Goal: Find contact information: Find contact information

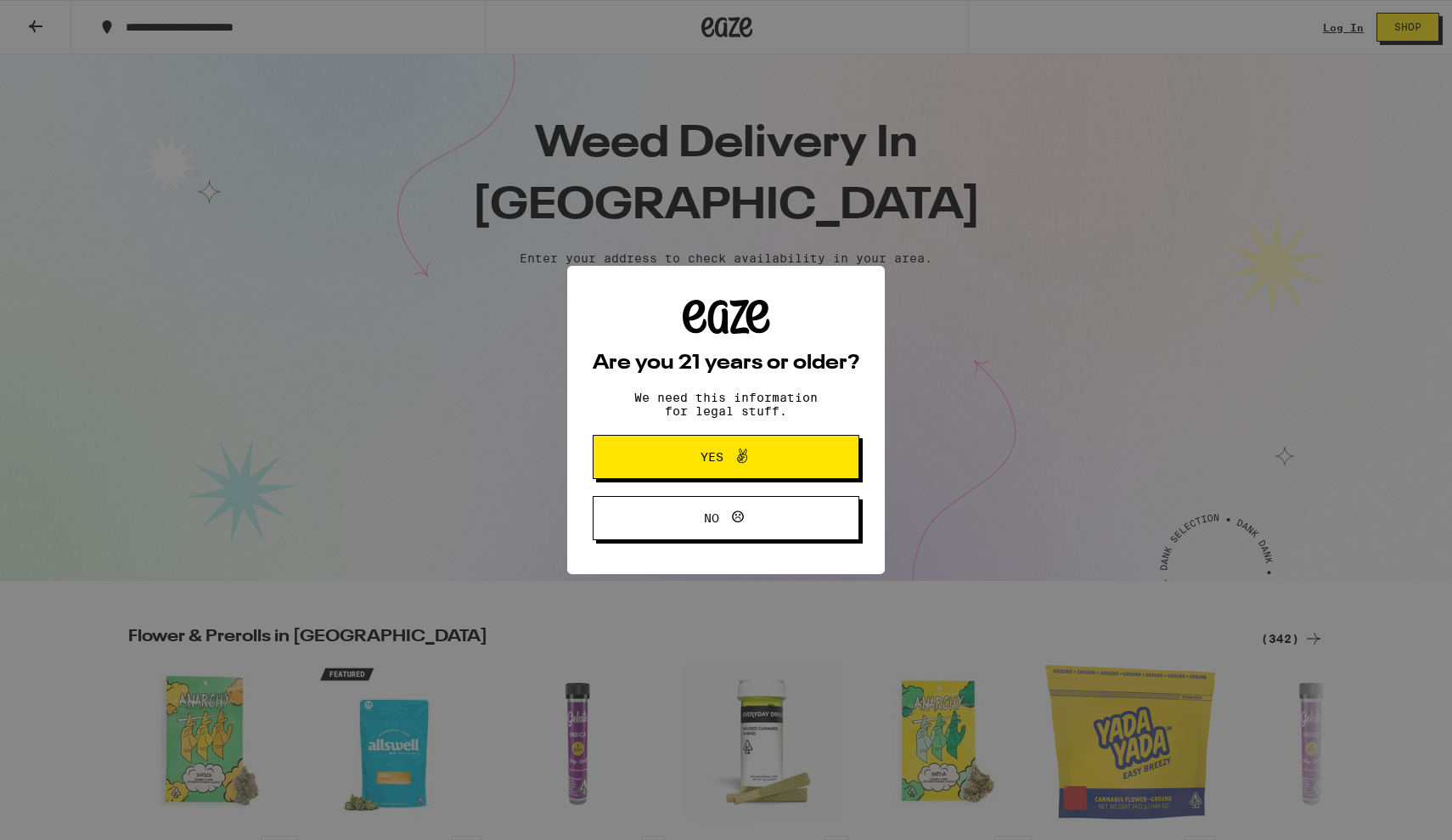
click at [793, 453] on button "Yes" at bounding box center [726, 456] width 266 height 45
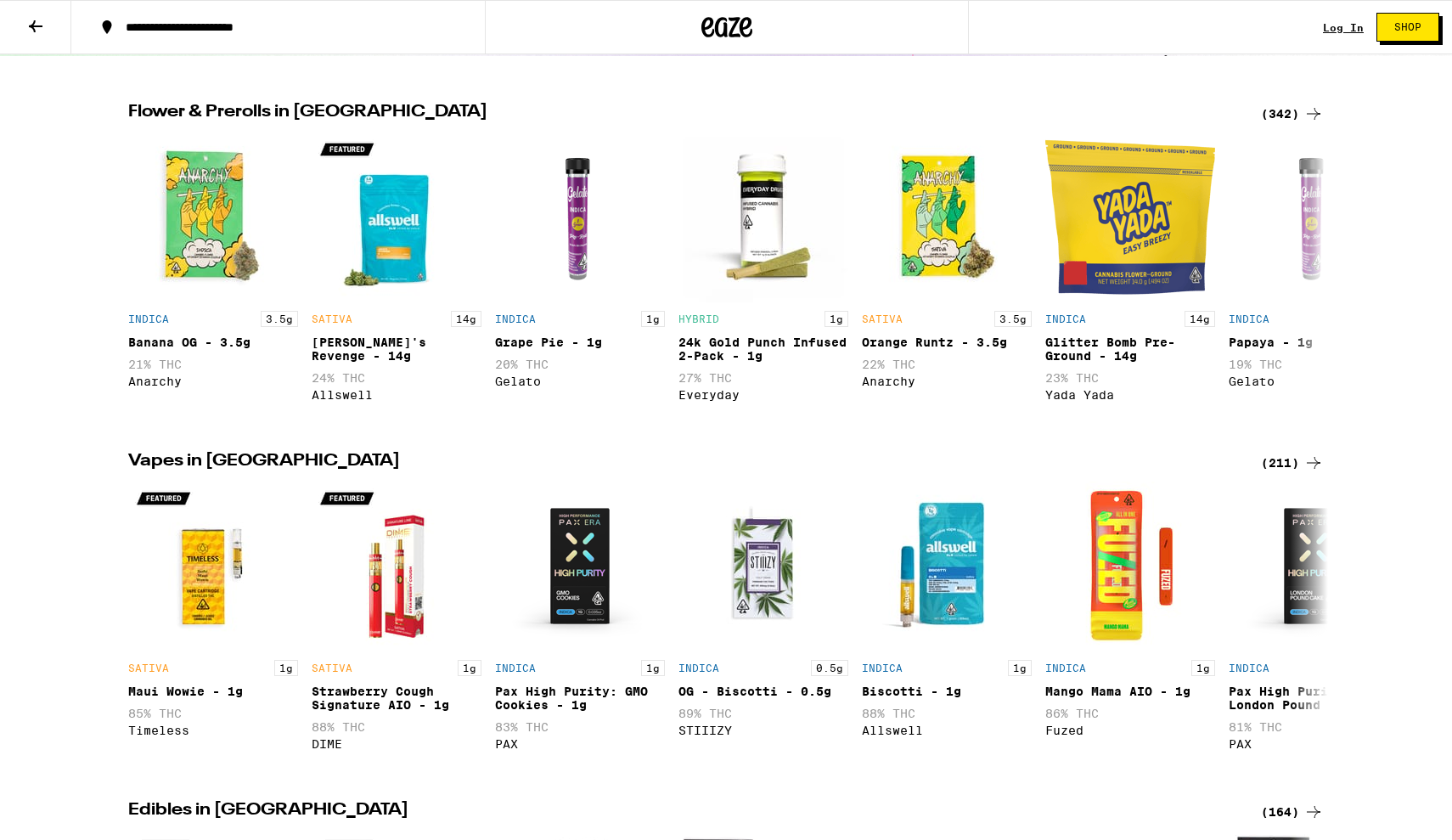
scroll to position [549, 0]
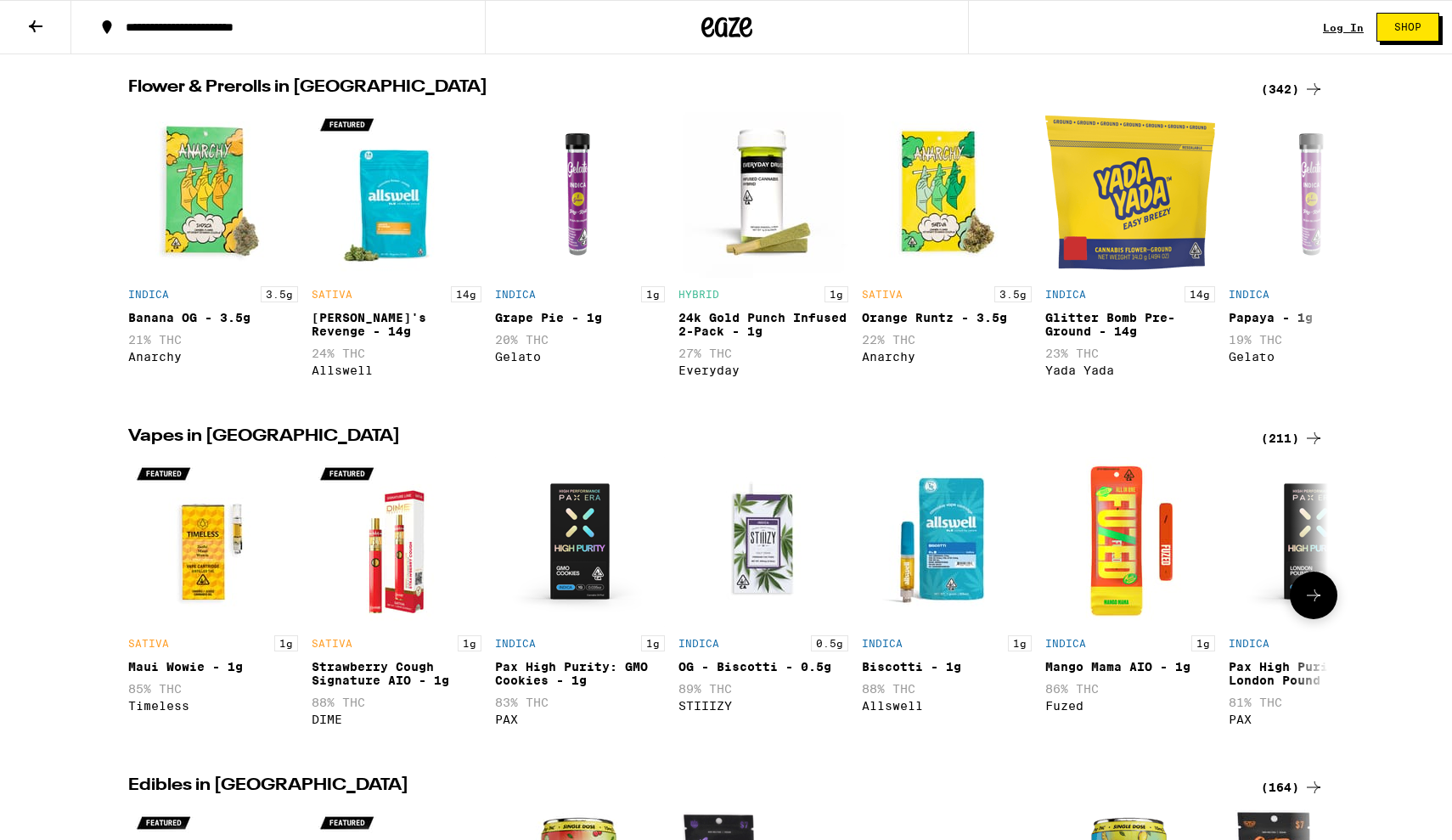
click at [399, 575] on img "Open page for Strawberry Cough Signature AIO - 1g from DIME" at bounding box center [396, 541] width 170 height 170
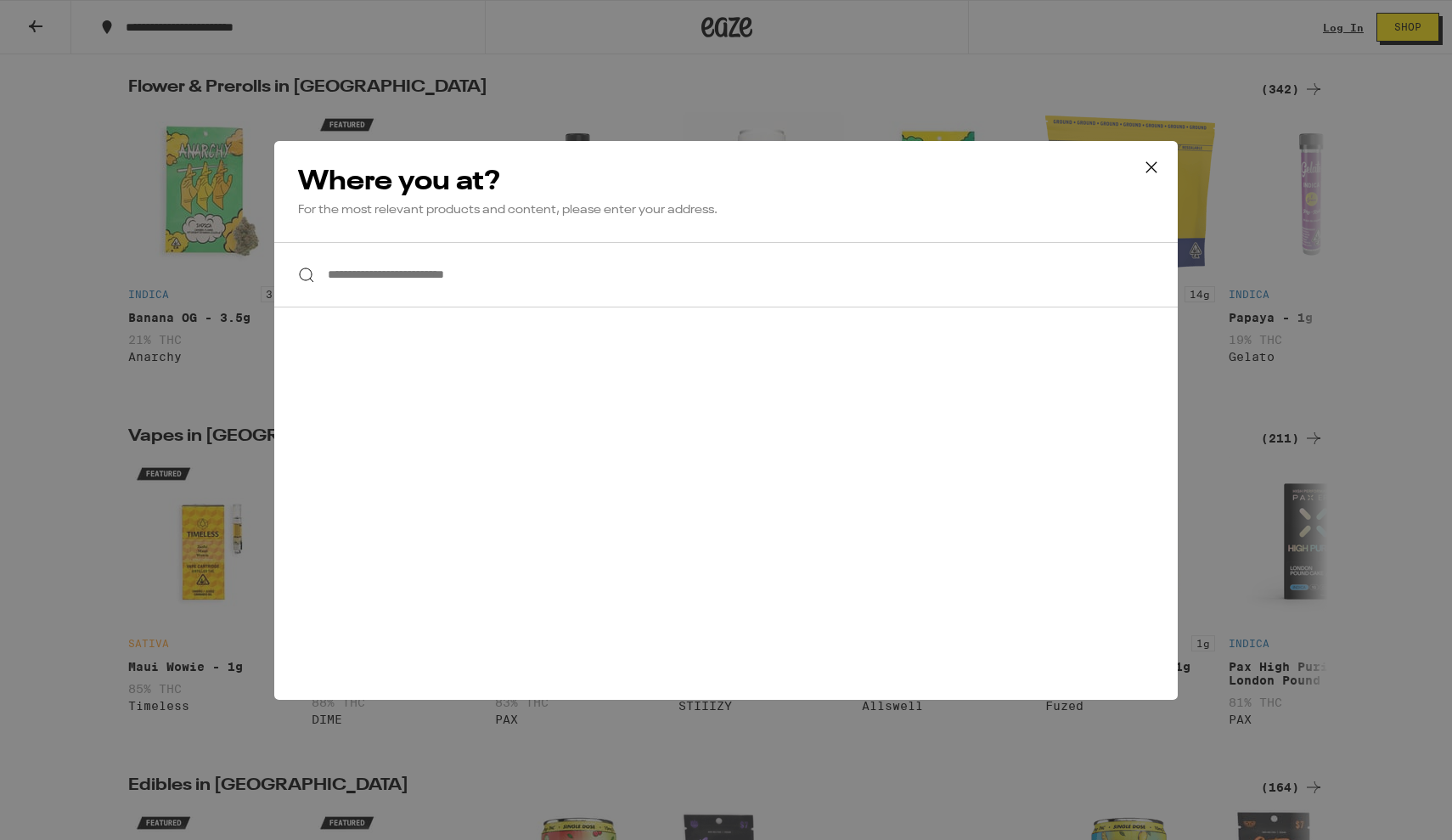
click at [473, 256] on input "**********" at bounding box center [726, 275] width 904 height 65
click at [1149, 165] on icon at bounding box center [1151, 165] width 10 height 10
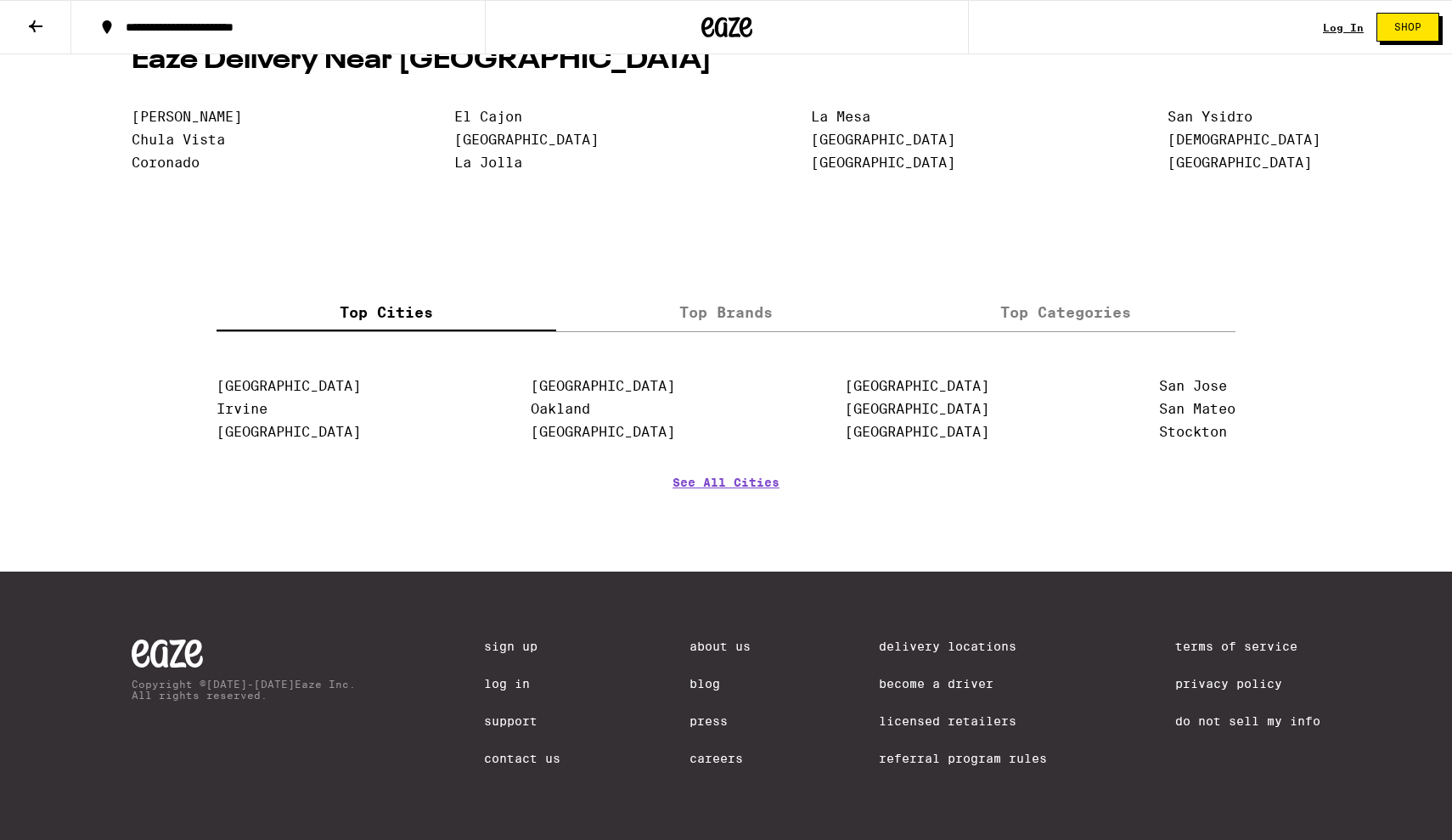
scroll to position [3758, 0]
click at [700, 767] on div "About Us Blog Press Careers" at bounding box center [719, 714] width 61 height 149
click at [704, 760] on link "Careers" at bounding box center [719, 757] width 61 height 14
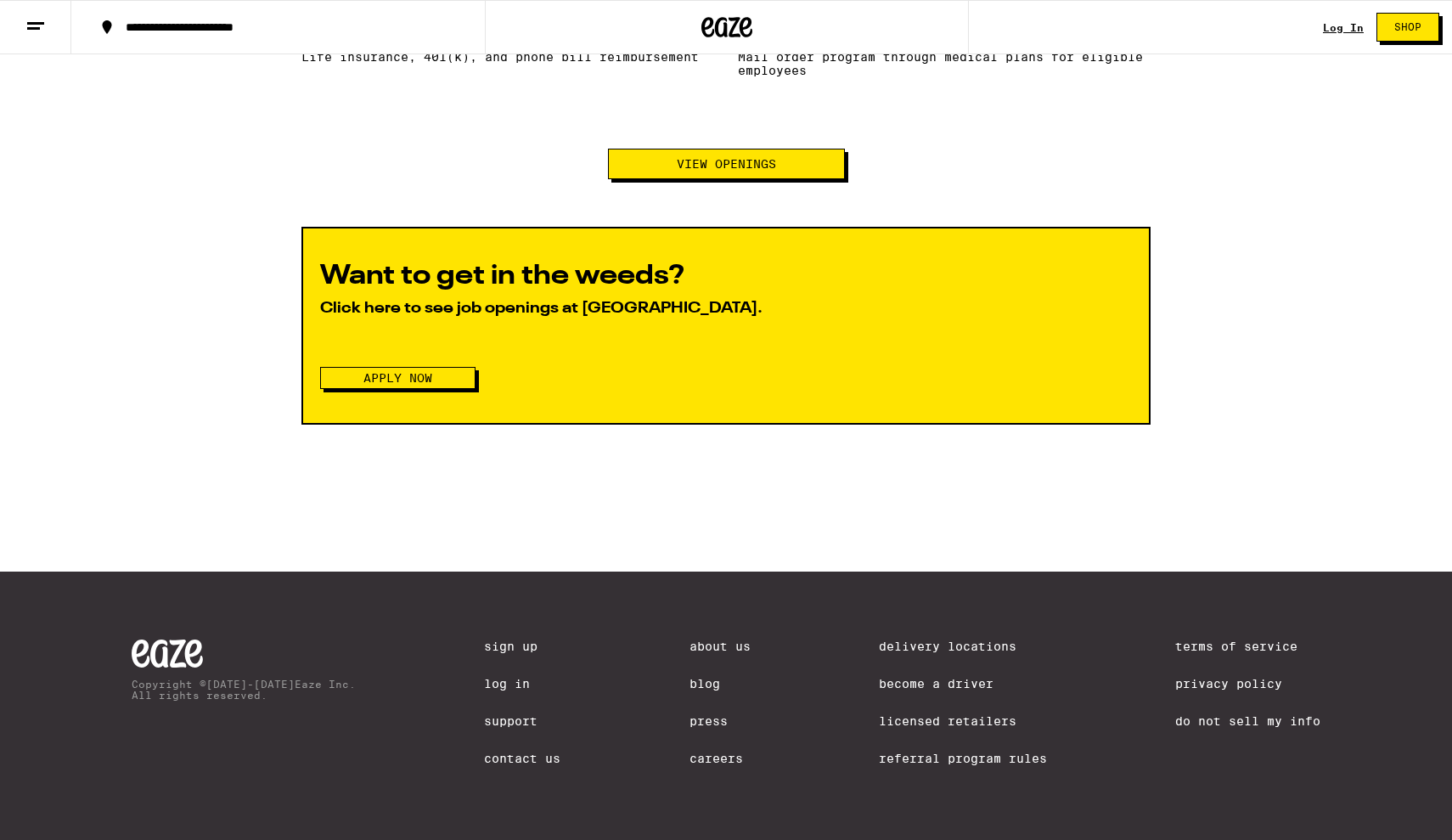
scroll to position [1865, 0]
click at [939, 680] on link "Become a Driver" at bounding box center [962, 683] width 168 height 14
click at [972, 724] on link "Licensed Retailers" at bounding box center [962, 720] width 168 height 14
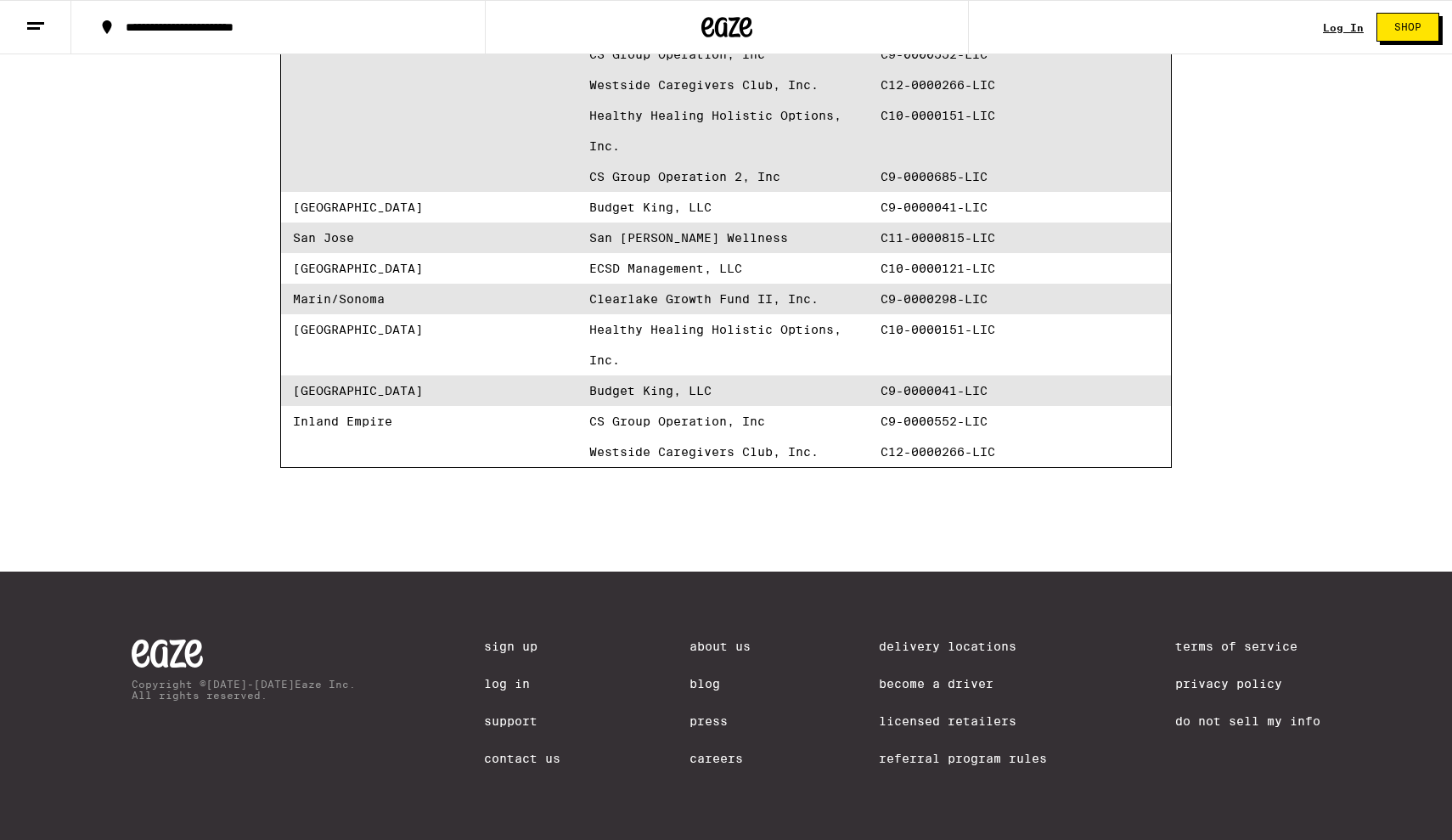
scroll to position [674, 0]
click at [931, 647] on div "Delivery Locations Become a Driver Licensed Retailers Referral Program Rules" at bounding box center [962, 714] width 168 height 149
click at [507, 763] on link "Contact Us" at bounding box center [522, 757] width 76 height 14
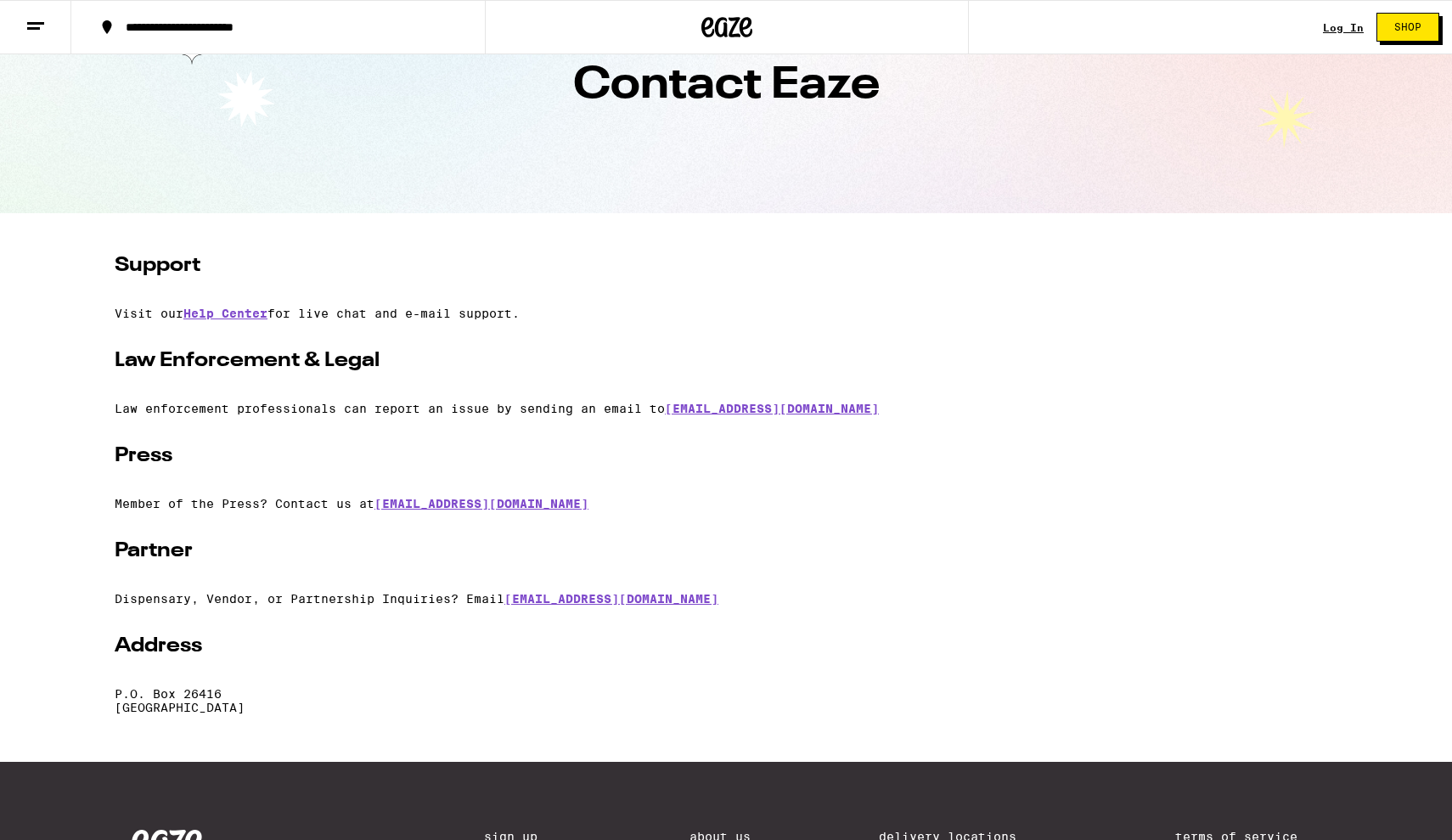
scroll to position [96, 0]
click at [606, 605] on link "[EMAIL_ADDRESS][DOMAIN_NAME]" at bounding box center [611, 598] width 214 height 14
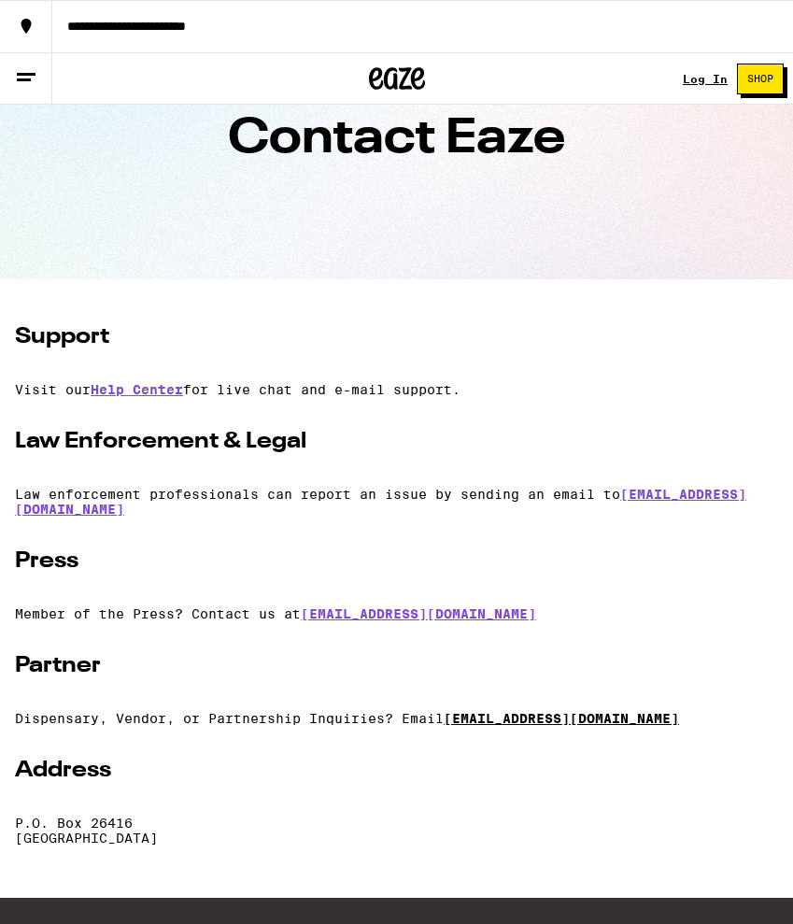
click at [556, 711] on link "[EMAIL_ADDRESS][DOMAIN_NAME]" at bounding box center [561, 718] width 235 height 15
